Goal: Find contact information: Find contact information

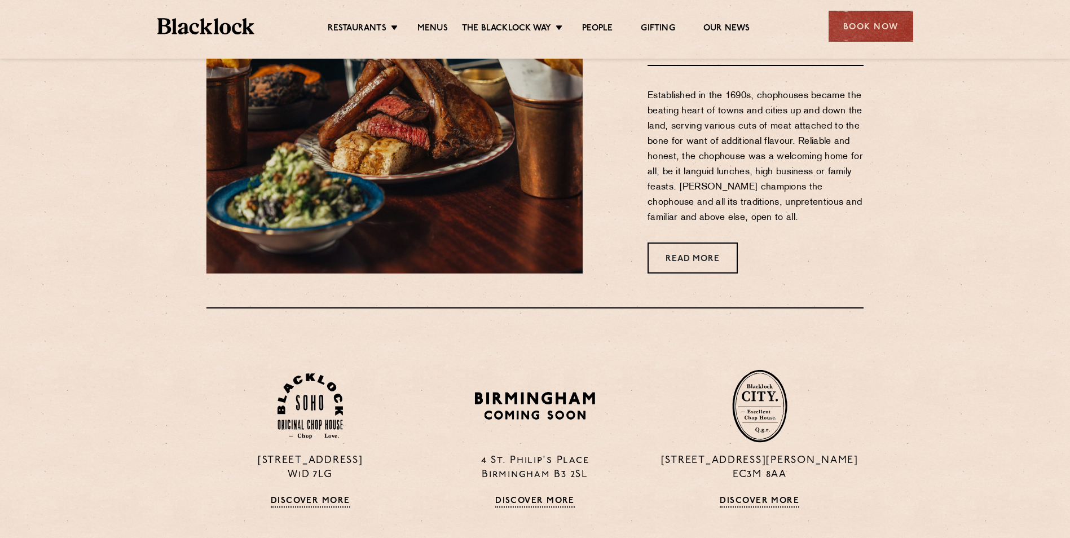
scroll to position [677, 0]
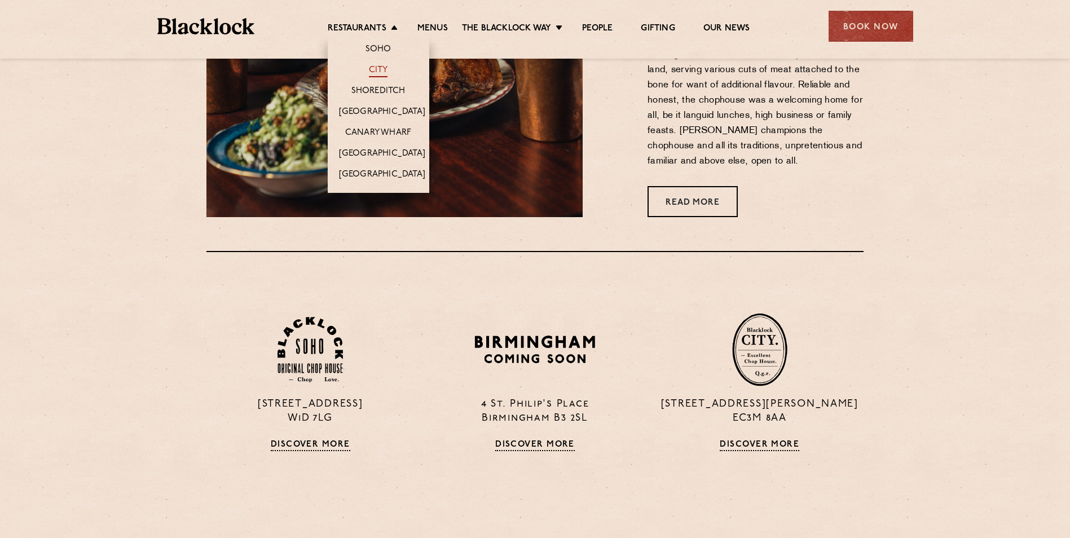
click at [377, 65] on link "City" at bounding box center [378, 71] width 19 height 12
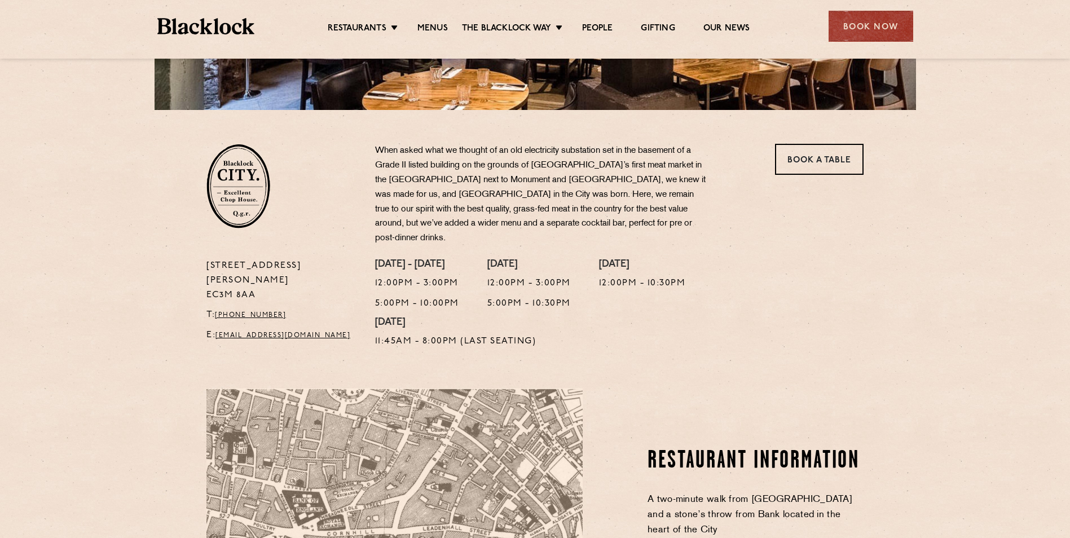
scroll to position [113, 0]
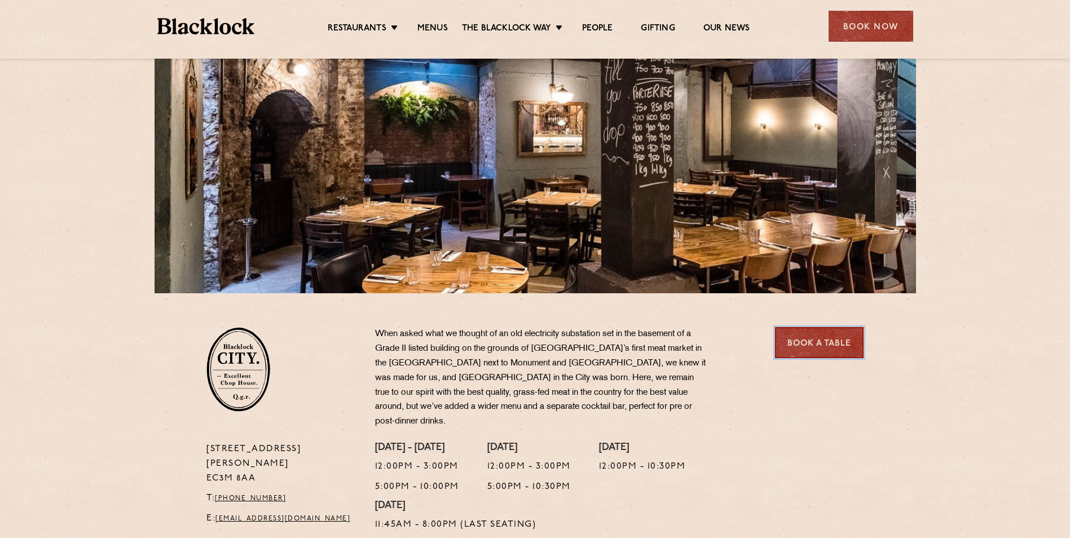
click at [847, 348] on link "Book a Table" at bounding box center [819, 342] width 89 height 31
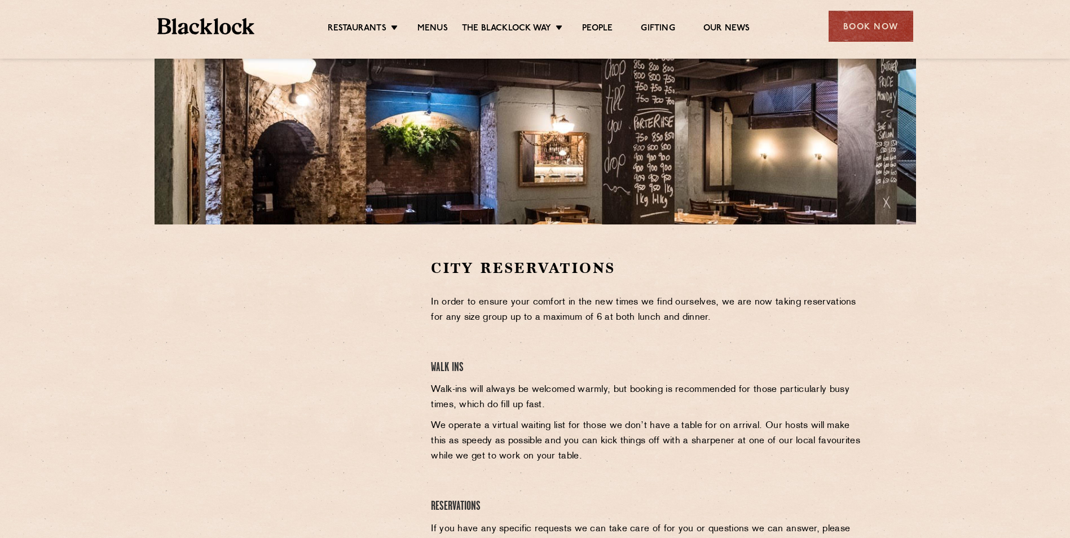
scroll to position [226, 0]
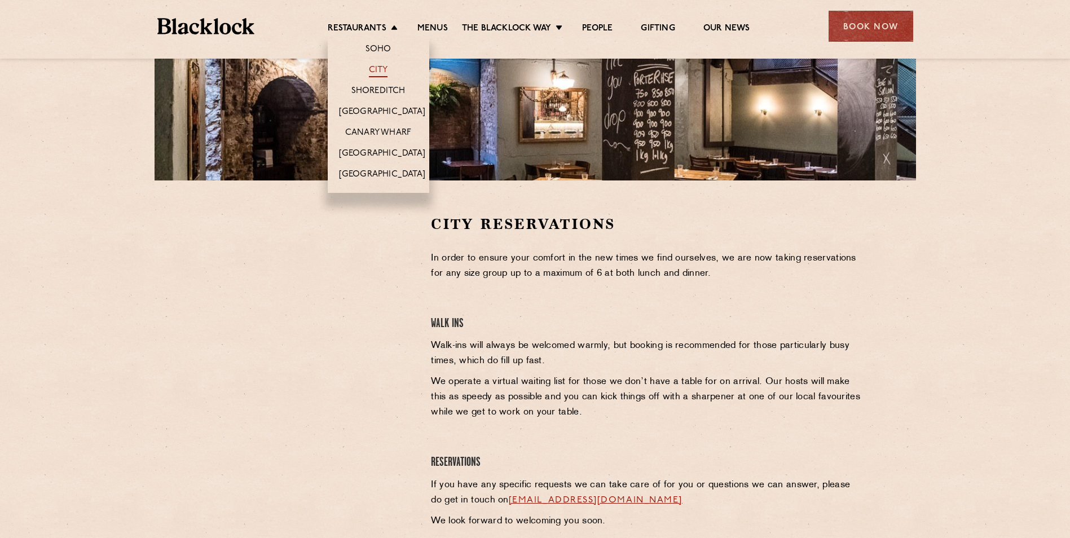
click at [385, 67] on link "City" at bounding box center [378, 71] width 19 height 12
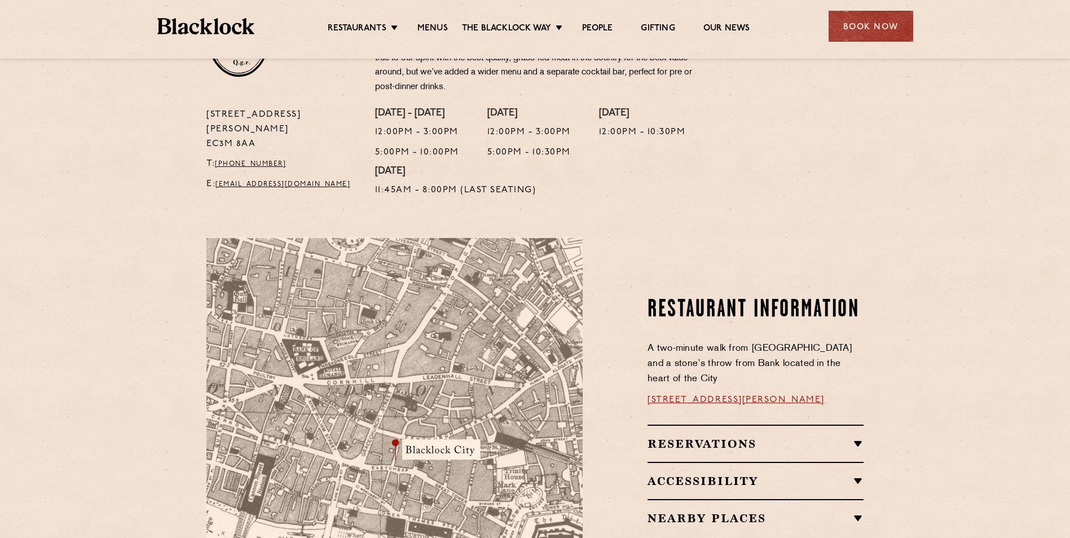
scroll to position [451, 0]
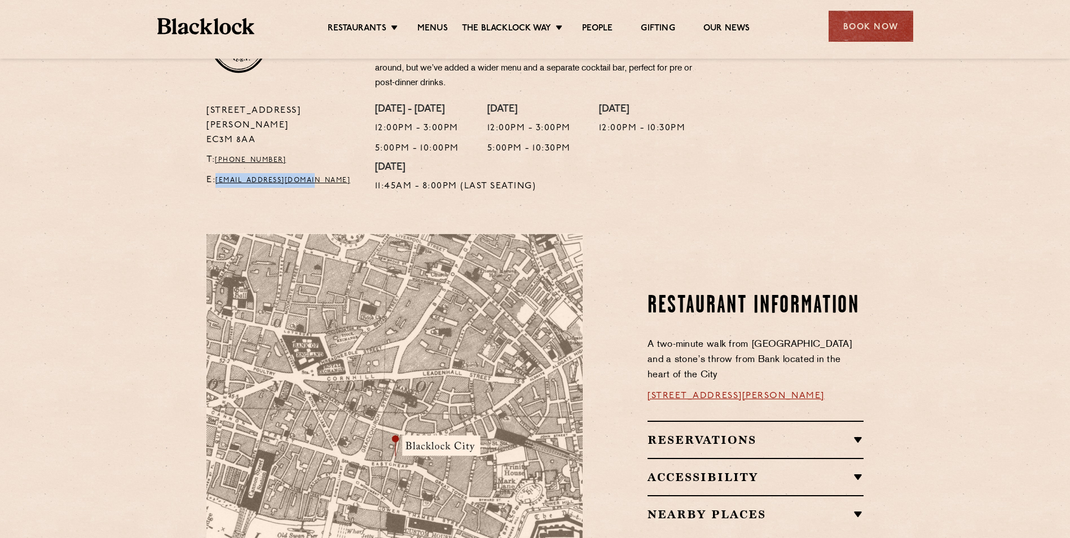
drag, startPoint x: 318, startPoint y: 153, endPoint x: 218, endPoint y: 148, distance: 100.0
click at [218, 173] on p "E: city@theblacklock.com" at bounding box center [282, 180] width 152 height 15
drag, startPoint x: 218, startPoint y: 148, endPoint x: 237, endPoint y: 149, distance: 18.6
copy link "[EMAIL_ADDRESS][DOMAIN_NAME]"
